Goal: Find specific page/section: Find specific page/section

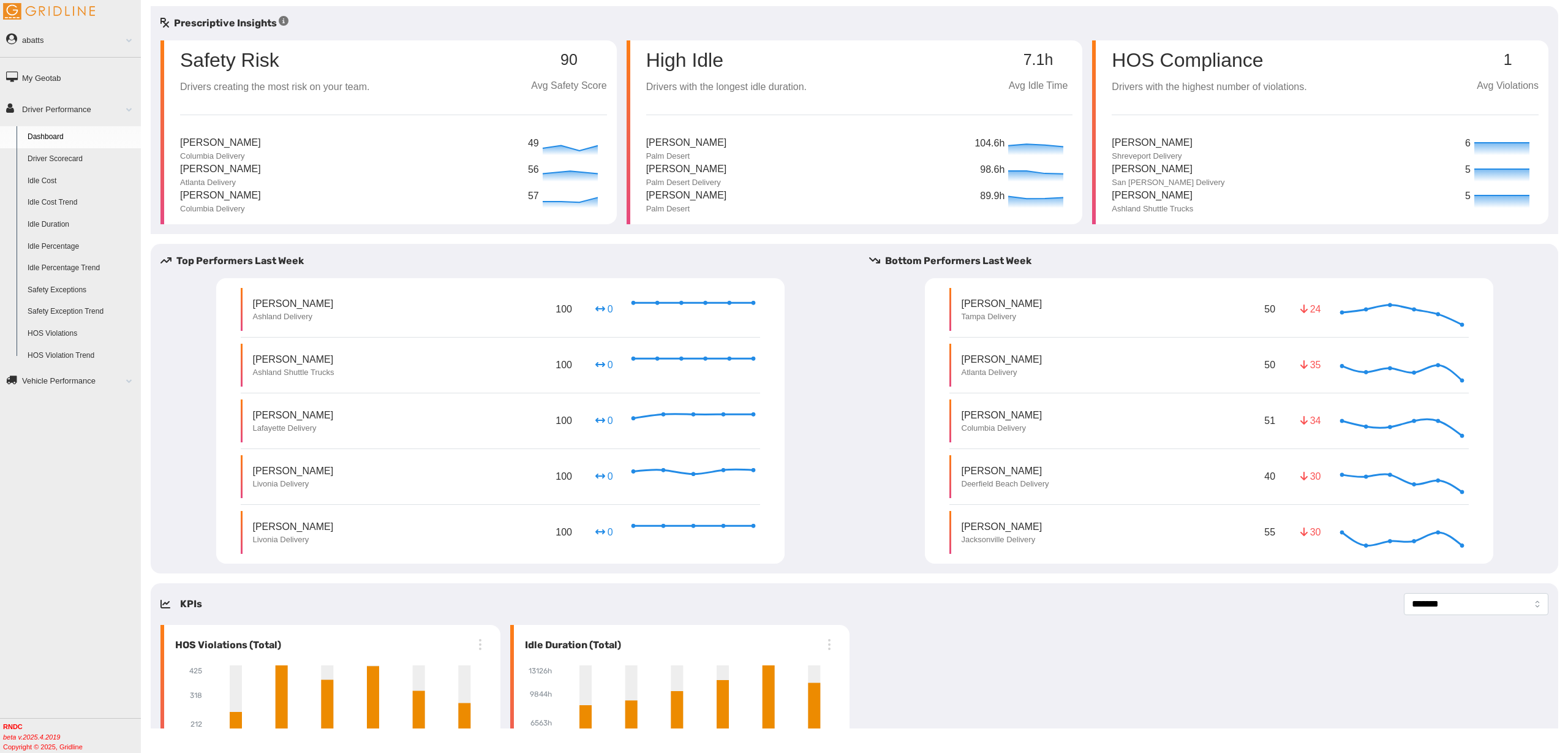
click at [71, 157] on link "Driver Scorecard" at bounding box center [82, 159] width 119 height 22
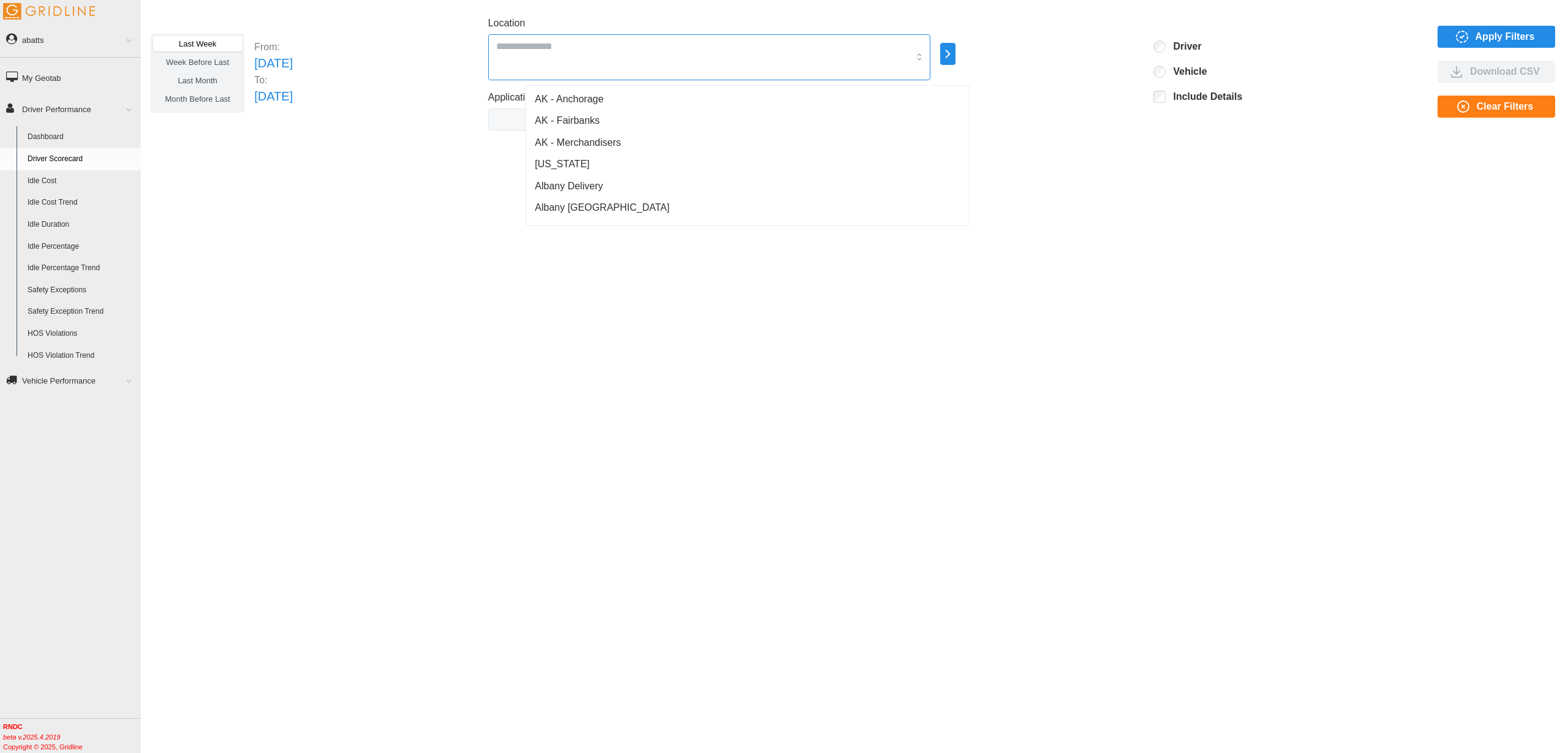
click at [693, 58] on div at bounding box center [709, 57] width 442 height 46
type input "**"
click at [955, 48] on icon "button" at bounding box center [947, 54] width 14 height 14
click at [1043, 46] on div "All Vehicles" at bounding box center [1045, 55] width 90 height 30
click at [1074, 54] on p "All Vehicles" at bounding box center [1059, 55] width 40 height 11
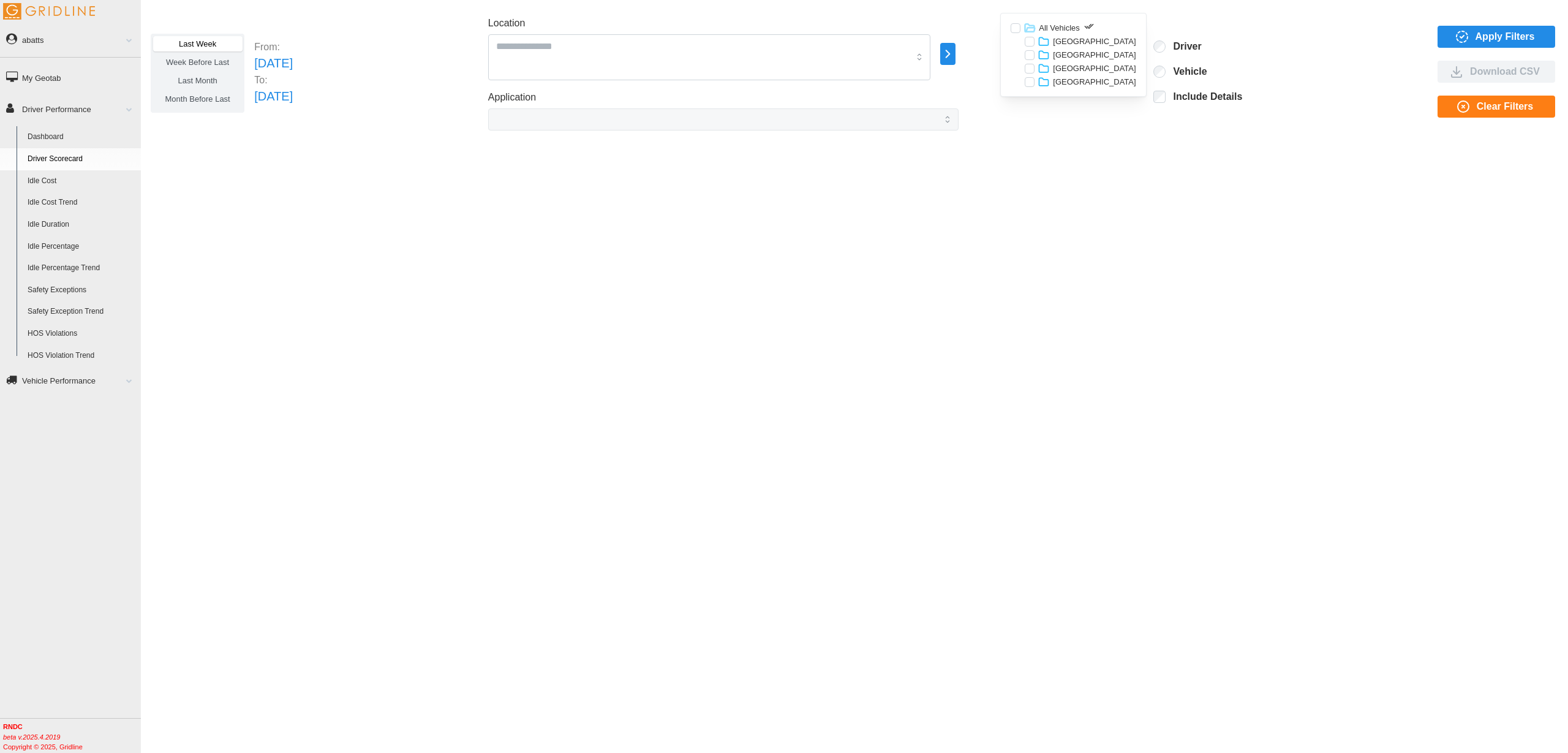
click at [1071, 82] on p "[GEOGRAPHIC_DATA]" at bounding box center [1094, 82] width 82 height 11
click at [1085, 99] on p "[US_STATE]" at bounding box center [1089, 99] width 44 height 11
click at [1090, 111] on p "Phoenix" at bounding box center [1096, 114] width 29 height 11
click at [1073, 127] on div at bounding box center [1072, 127] width 10 height 10
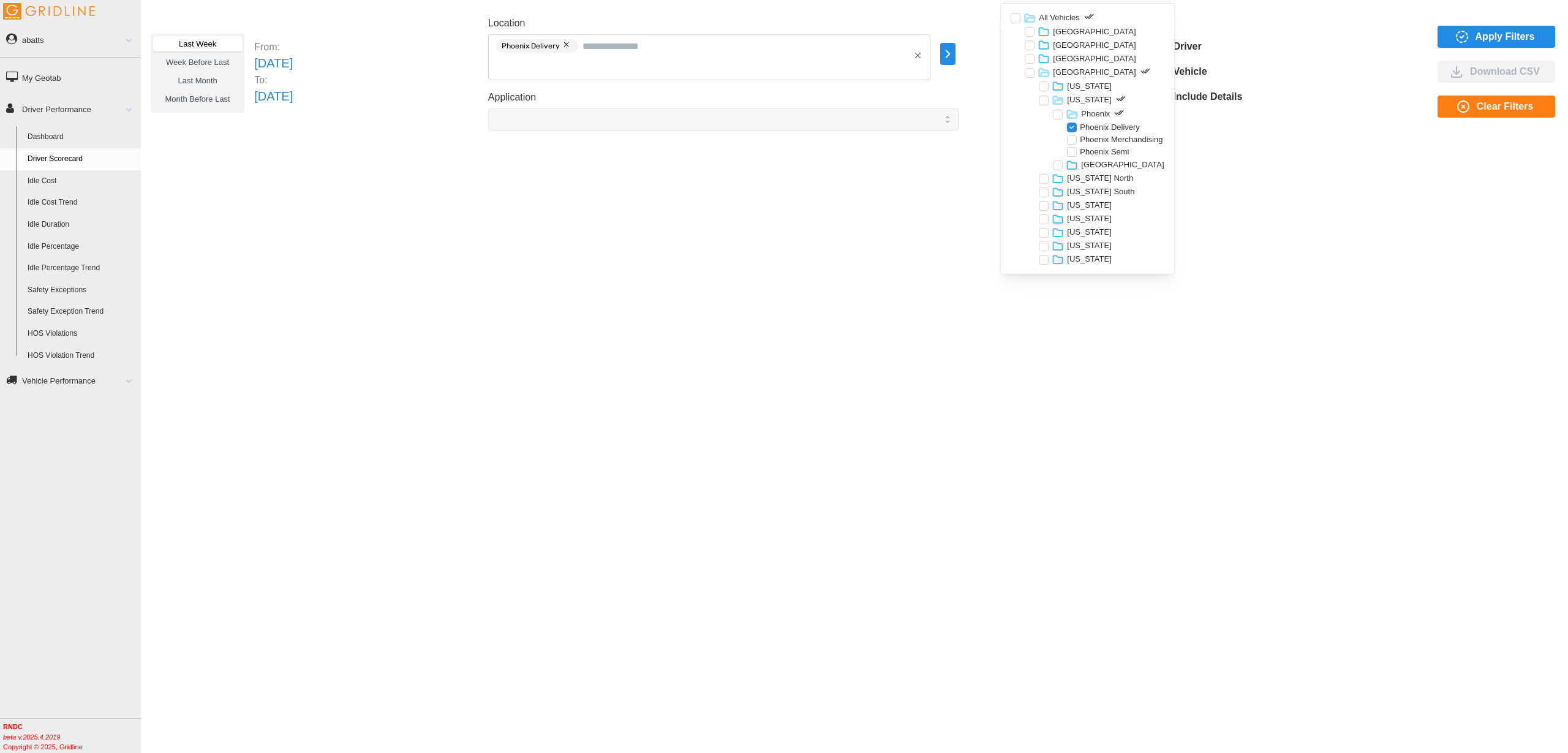
click at [1073, 142] on div at bounding box center [1072, 140] width 10 height 10
click at [1072, 152] on div at bounding box center [1072, 152] width 10 height 10
click at [1056, 113] on div at bounding box center [1058, 115] width 10 height 10
click at [1438, 42] on button "Apply Filters" at bounding box center [1496, 37] width 118 height 22
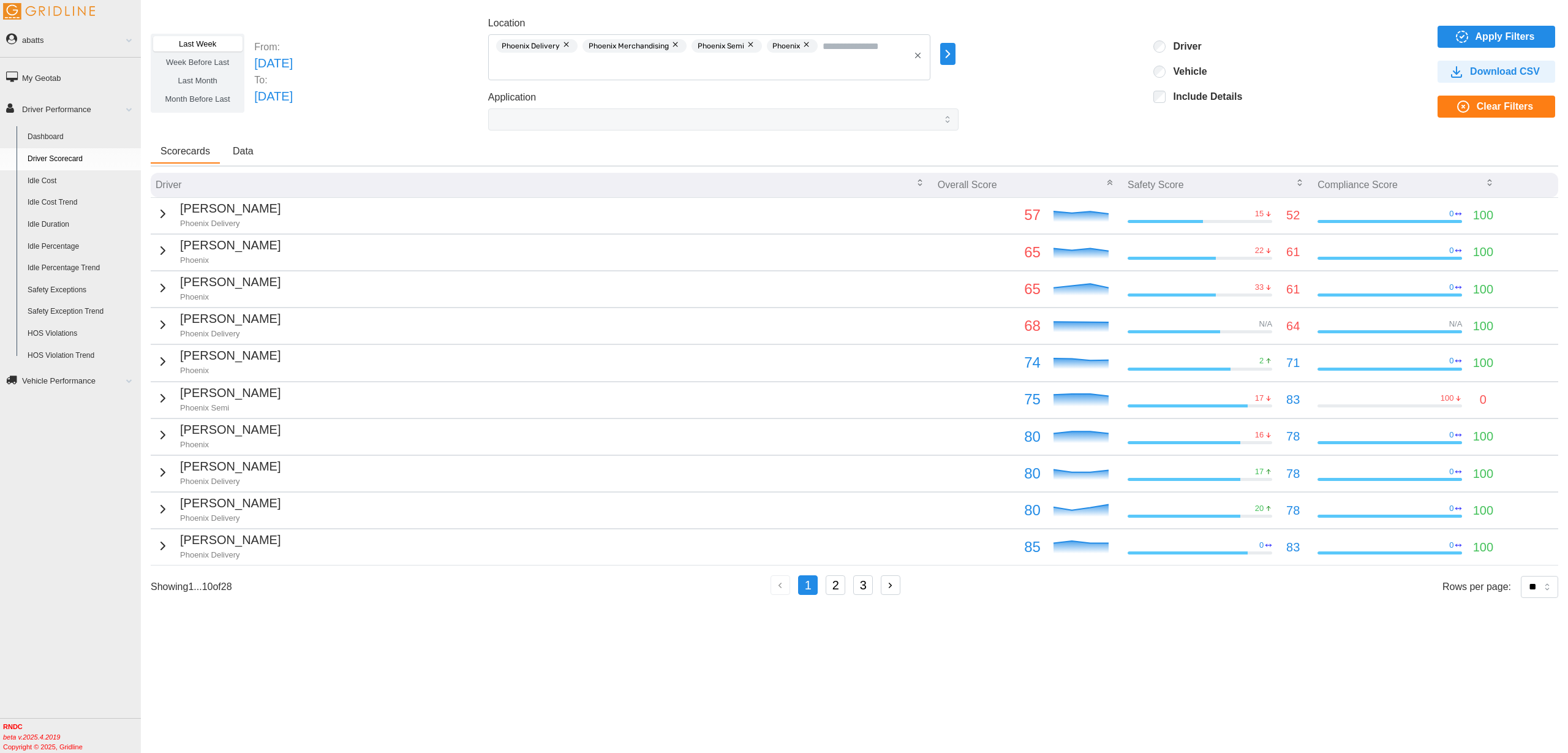
click at [836, 592] on button "2" at bounding box center [835, 585] width 20 height 20
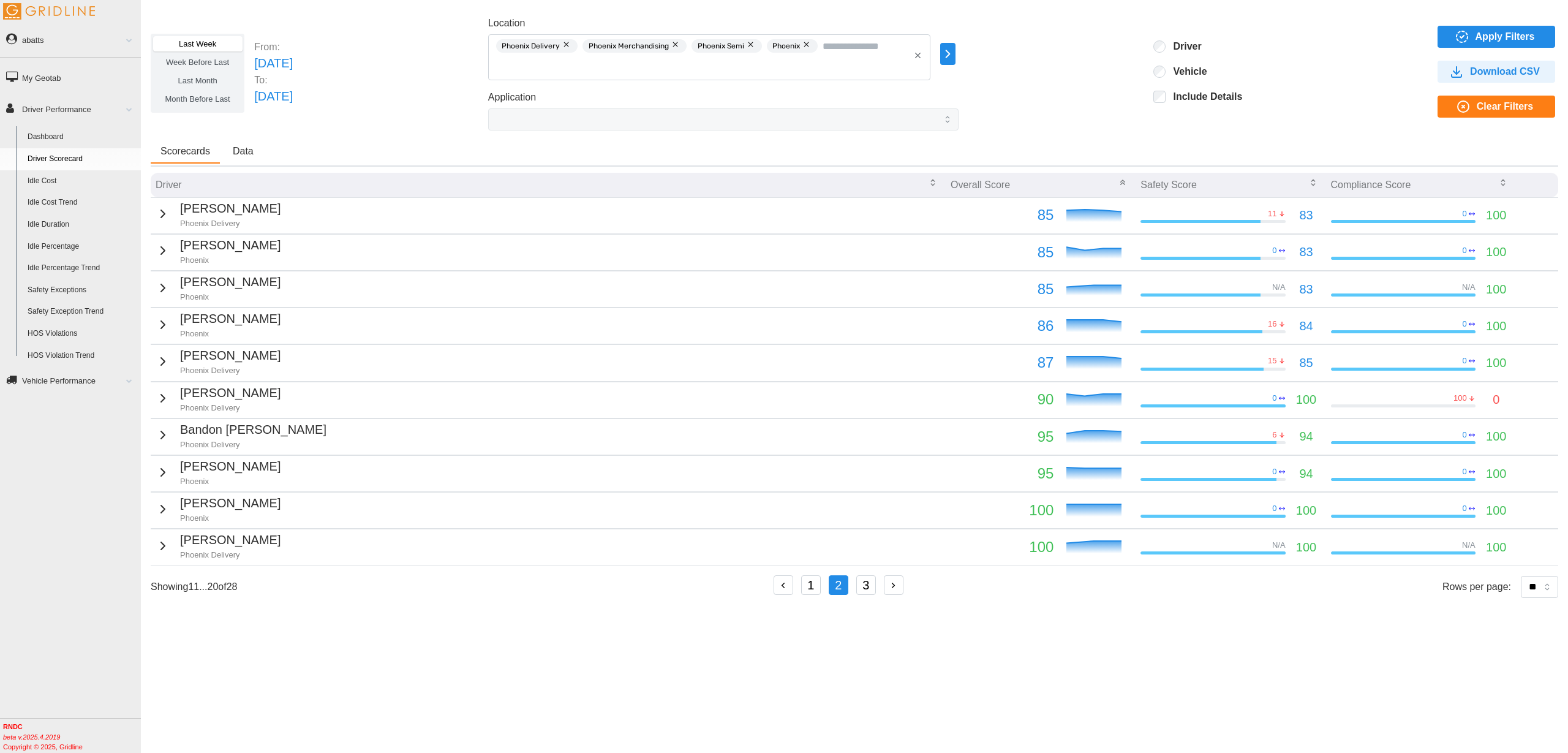
click at [882, 591] on div "1 2 3" at bounding box center [840, 587] width 133 height 22
click at [875, 588] on button "3" at bounding box center [866, 585] width 20 height 20
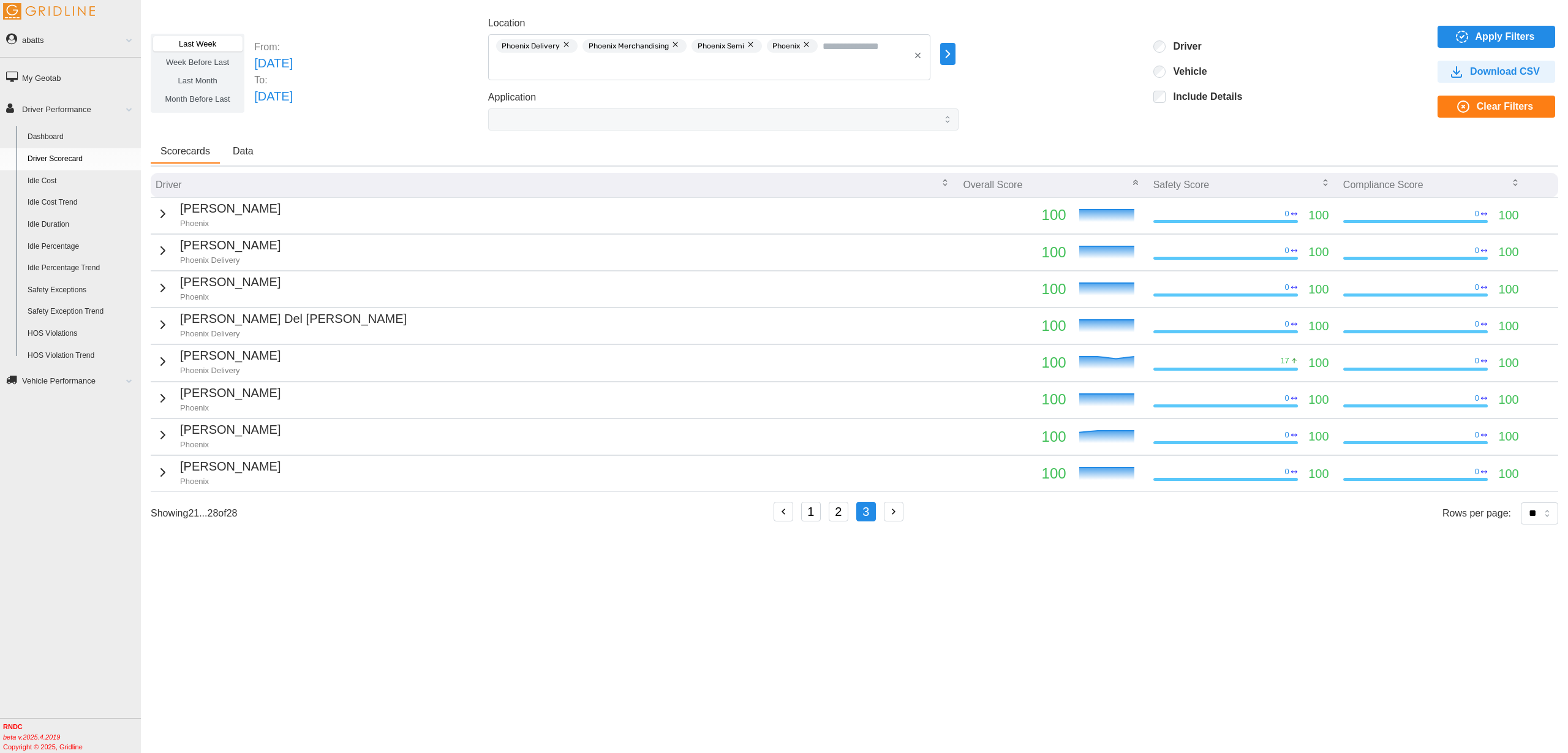
click at [841, 506] on button "2" at bounding box center [838, 511] width 20 height 20
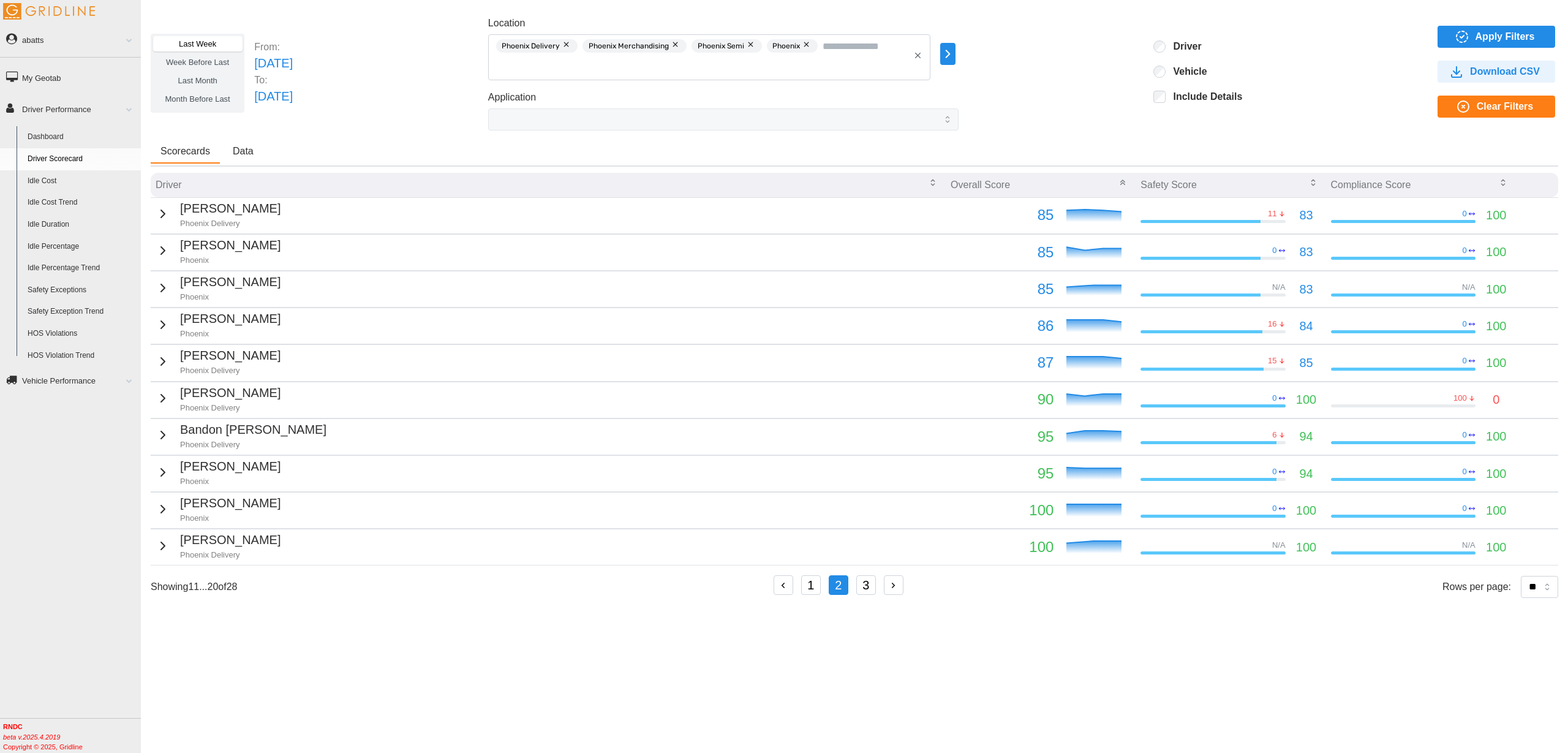
click at [810, 587] on button "1" at bounding box center [810, 585] width 20 height 20
